Goal: Information Seeking & Learning: Learn about a topic

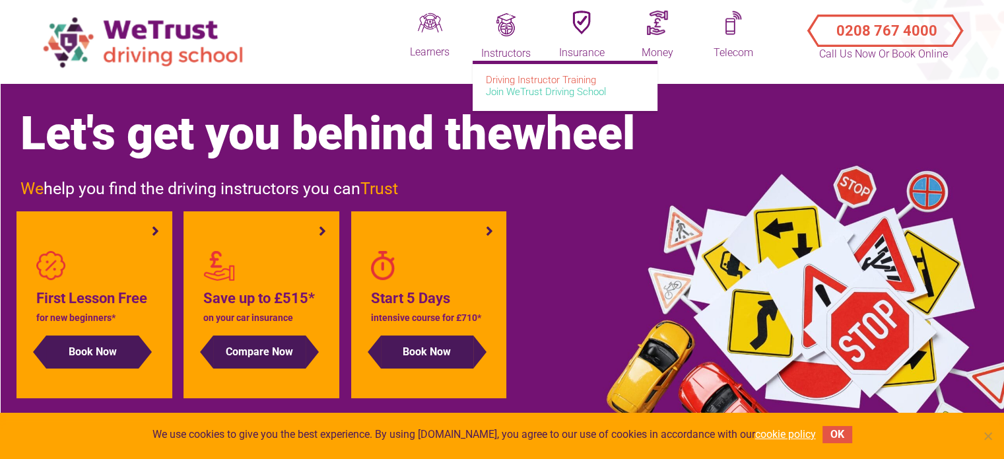
click at [520, 92] on link "Join WeTrust Driving School" at bounding box center [546, 92] width 120 height 12
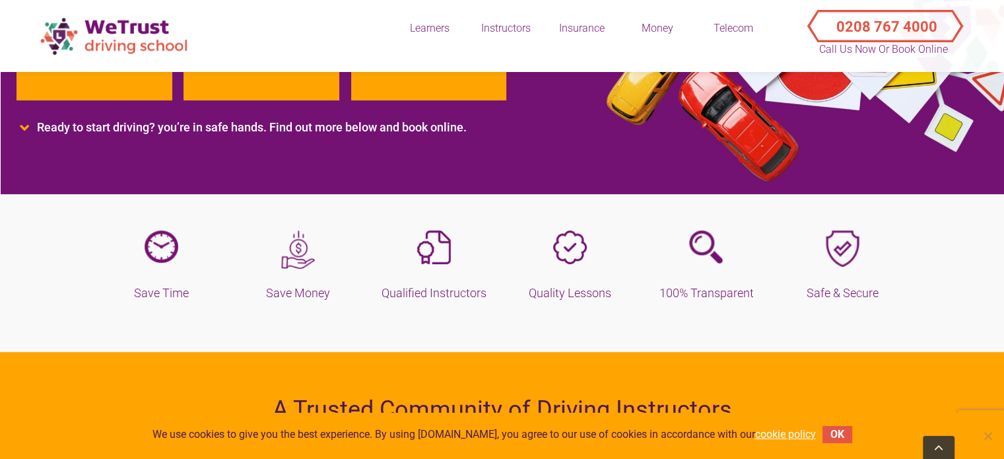
scroll to position [330, 0]
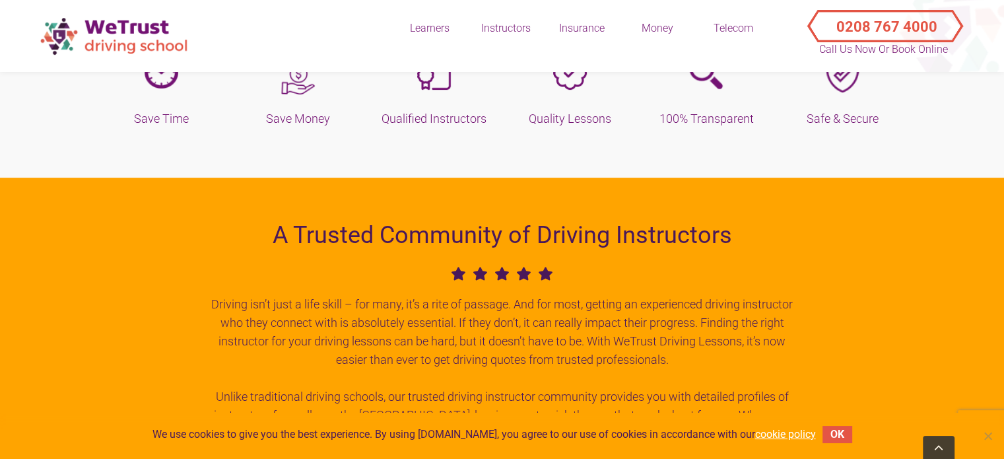
drag, startPoint x: 366, startPoint y: 311, endPoint x: 736, endPoint y: 342, distance: 371.5
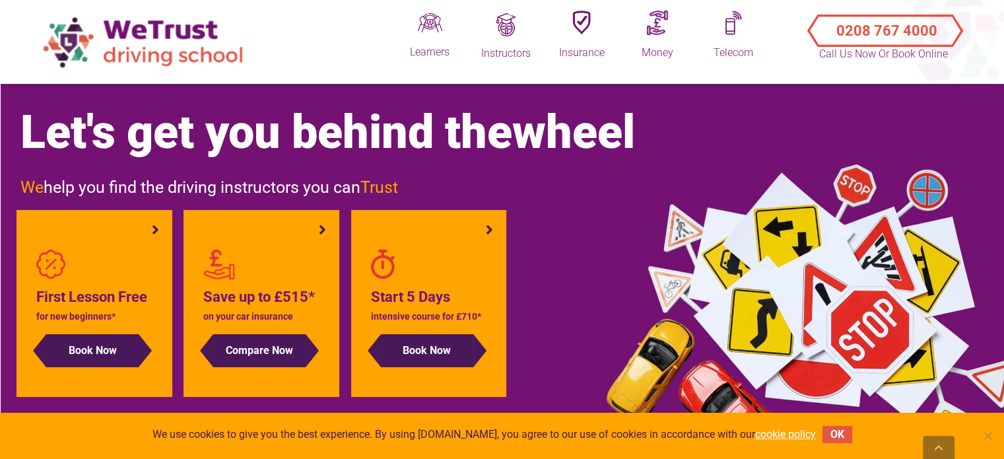
scroll to position [0, 0]
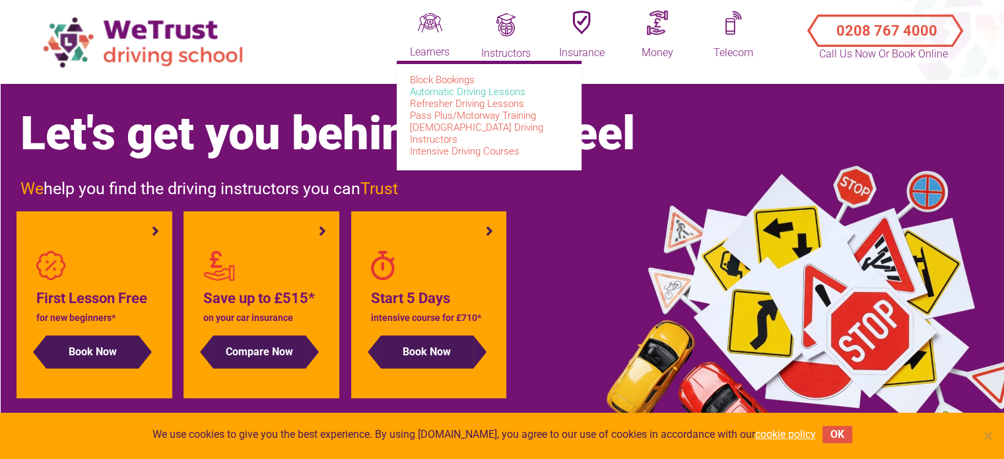
click at [484, 90] on link "Automatic Driving Lessons" at bounding box center [467, 92] width 115 height 12
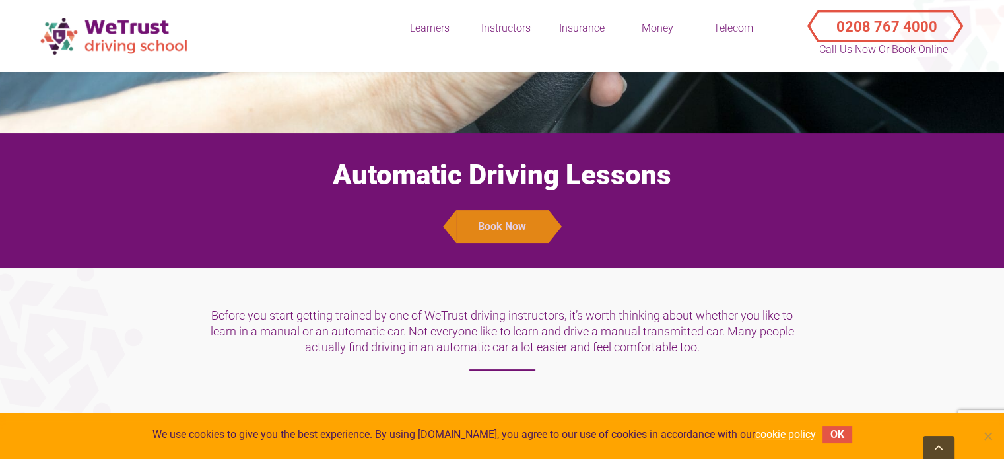
scroll to position [330, 0]
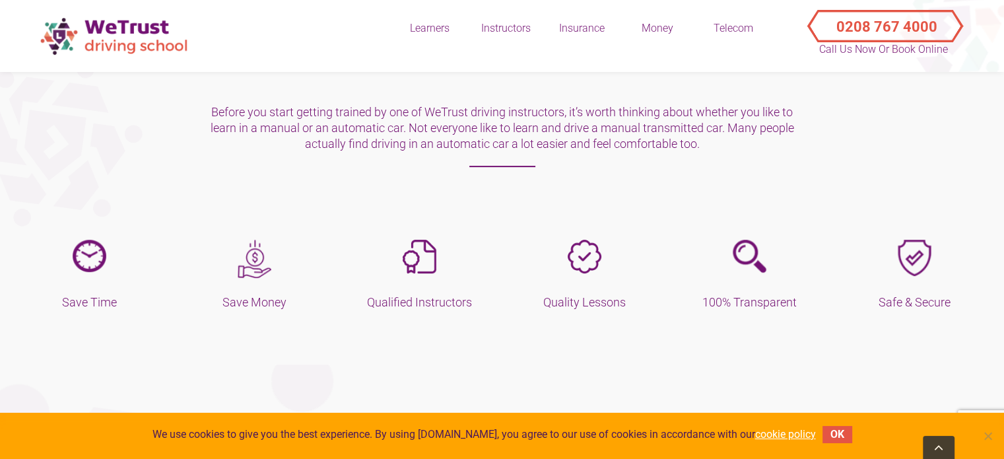
drag, startPoint x: 528, startPoint y: 292, endPoint x: 526, endPoint y: 325, distance: 33.1
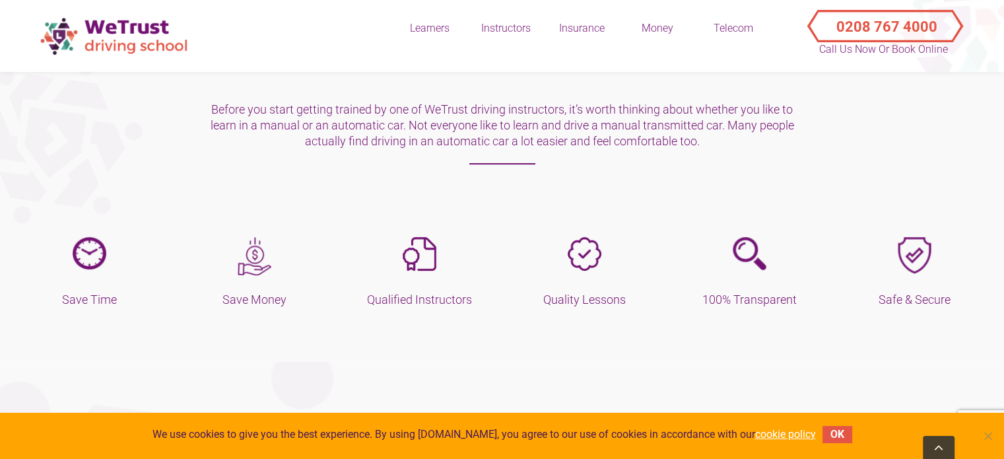
click at [526, 325] on div "Save Time Save Money Qualified Instructors Quality Lessons" at bounding box center [502, 283] width 970 height 92
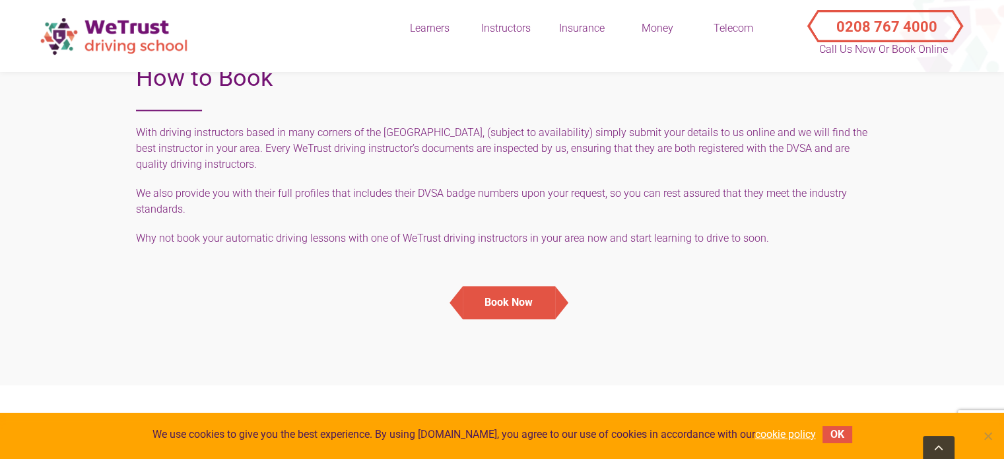
scroll to position [1723, 0]
